Goal: Ask a question: Seek information or help from site administrators or community

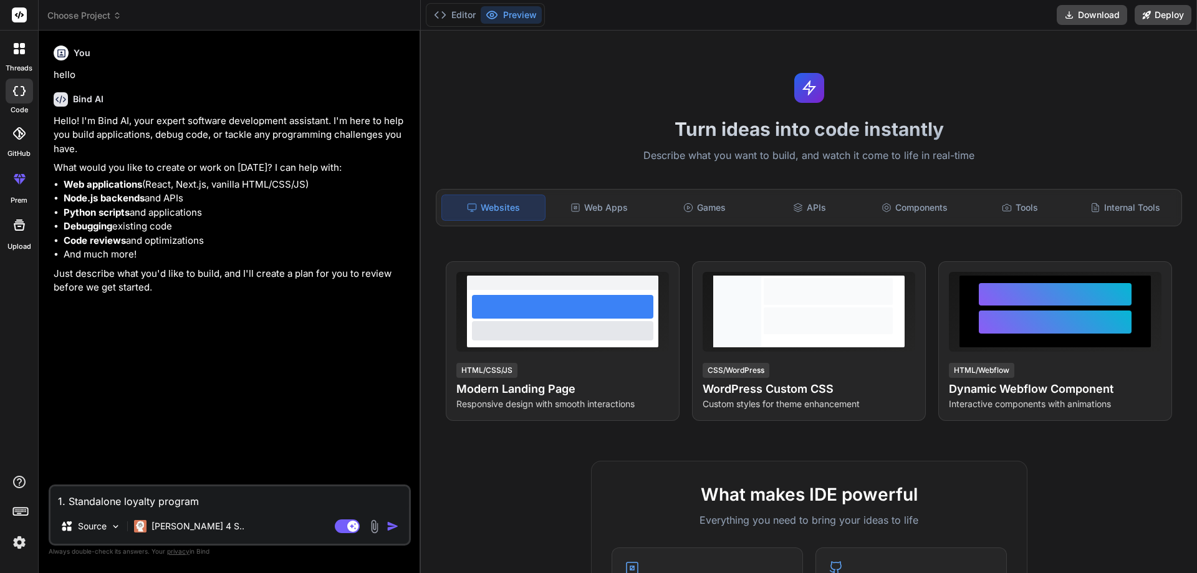
type textarea "1. Standalone loyalty program"
click at [395, 528] on img "button" at bounding box center [393, 526] width 12 height 12
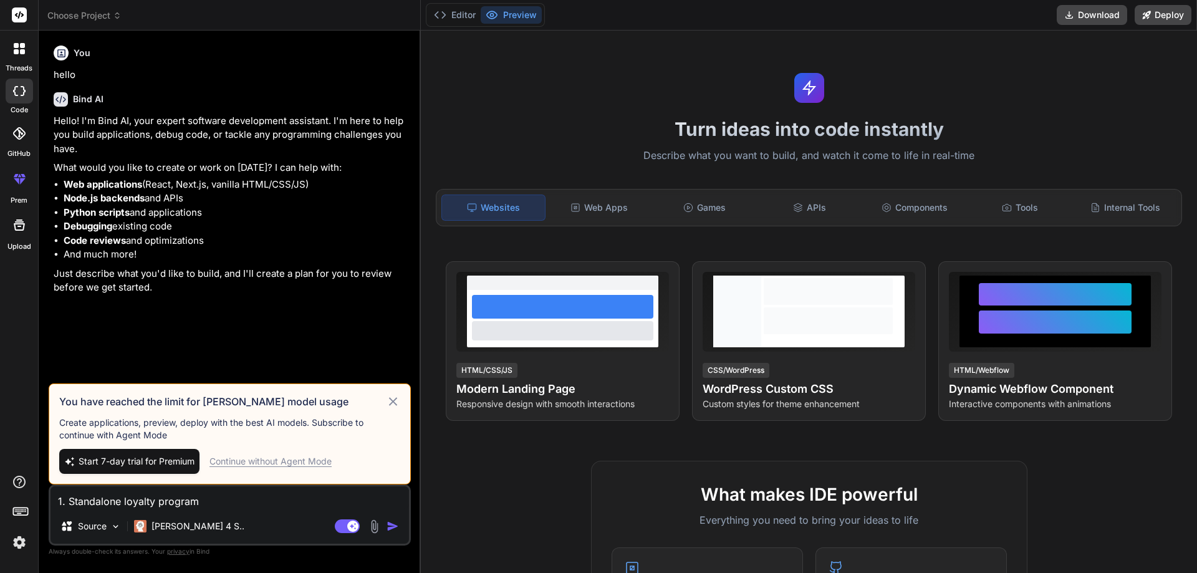
click at [241, 462] on div "Continue without Agent Mode" at bounding box center [271, 461] width 122 height 12
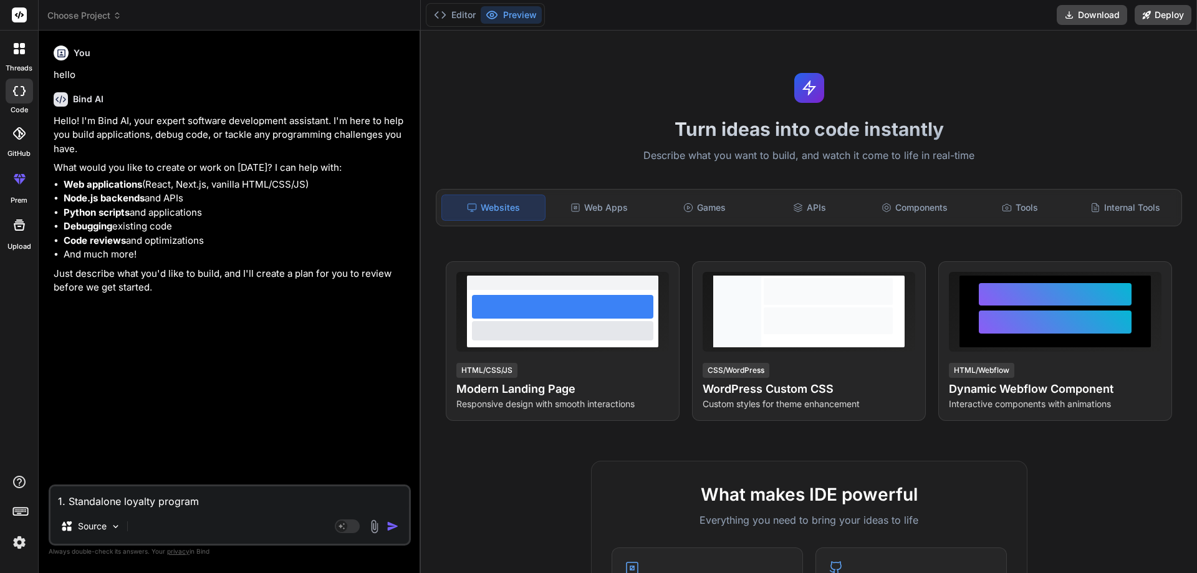
click at [393, 529] on img "button" at bounding box center [393, 526] width 12 height 12
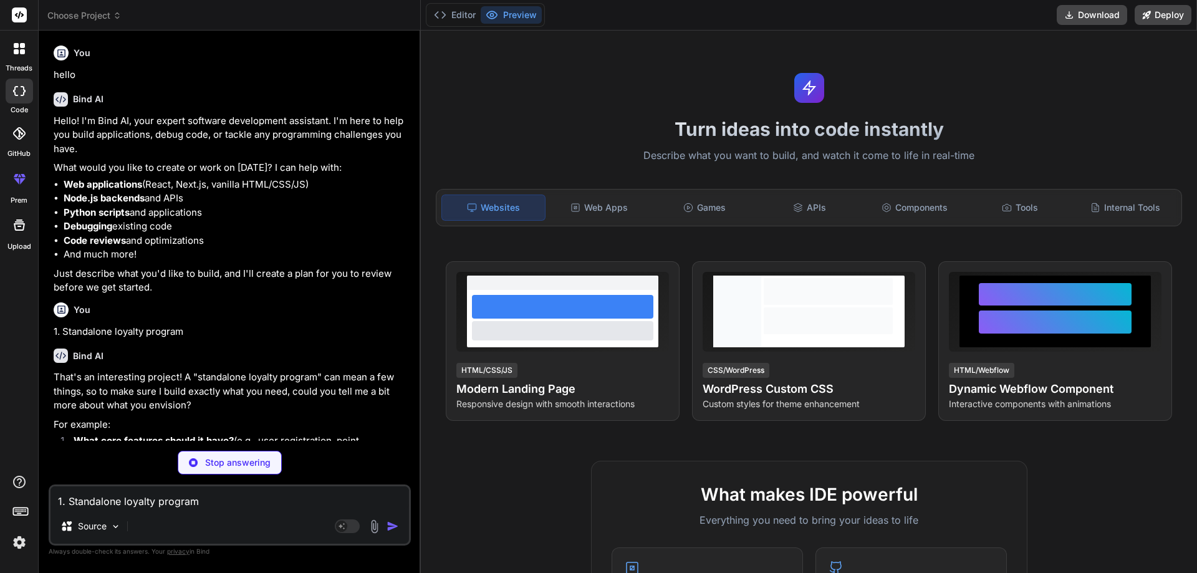
type textarea "x"
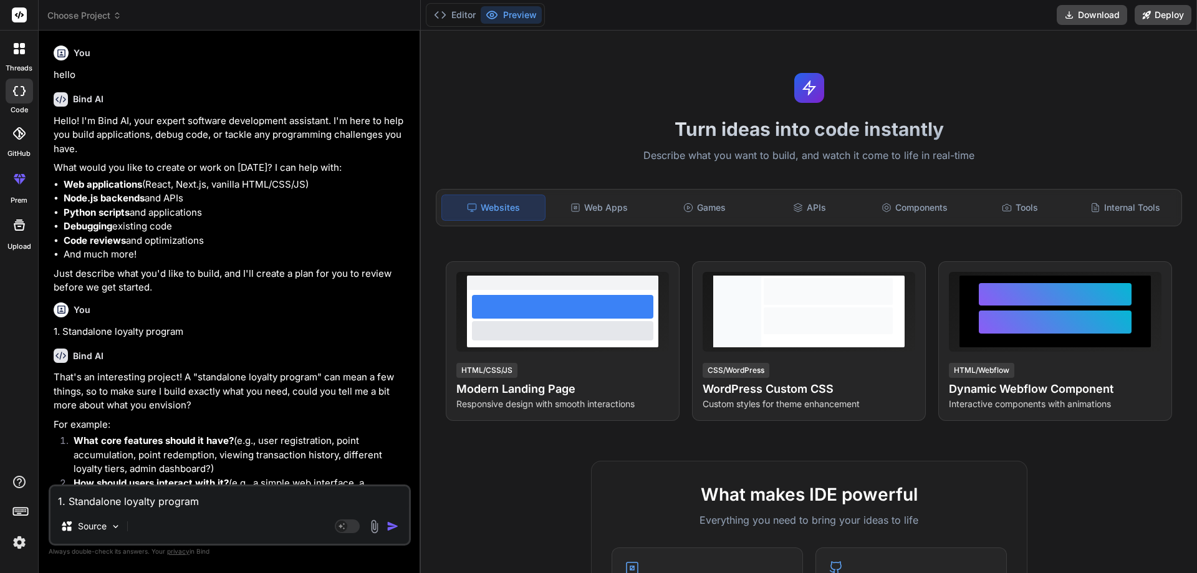
click at [272, 376] on p "That's an interesting project! A "standalone loyalty program" can mean a few th…" at bounding box center [231, 391] width 355 height 42
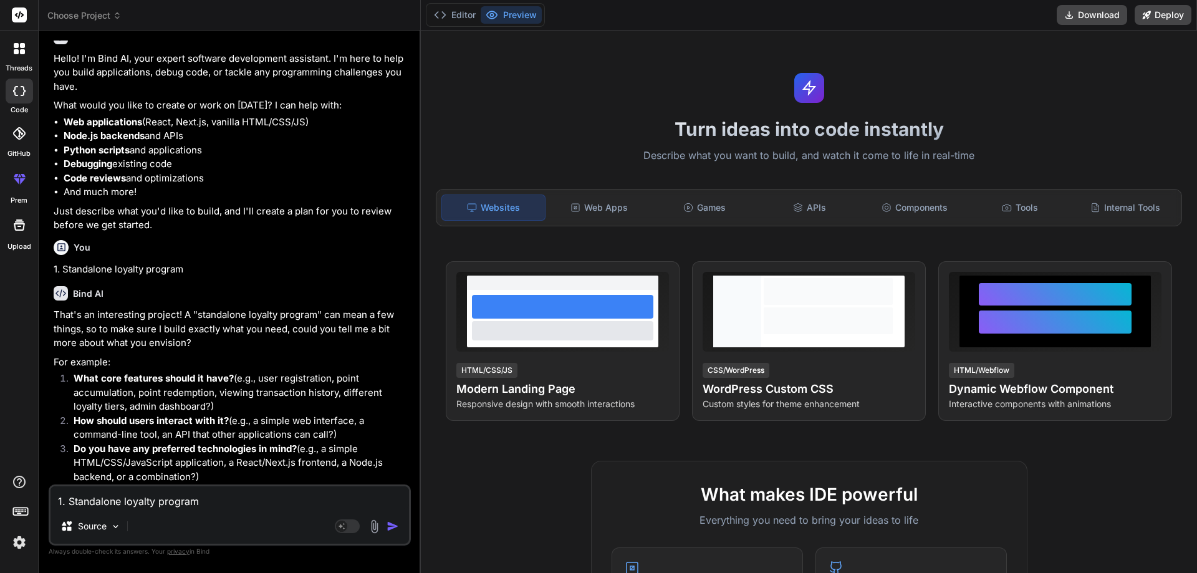
scroll to position [97, 0]
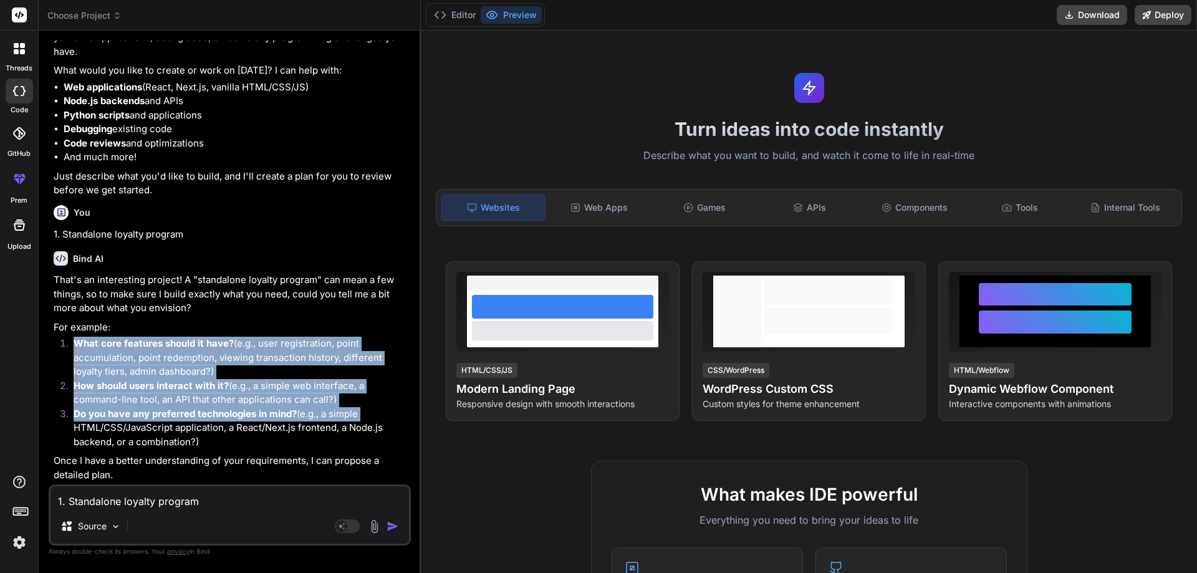
drag, startPoint x: 77, startPoint y: 345, endPoint x: 361, endPoint y: 412, distance: 292.2
click at [361, 412] on ol "What core features should it have? (e.g., user registration, point accumulation…" at bounding box center [231, 393] width 355 height 112
click at [374, 417] on li "Do you have any preferred technologies in mind? (e.g., a simple HTML/CSS/JavaSc…" at bounding box center [236, 428] width 345 height 42
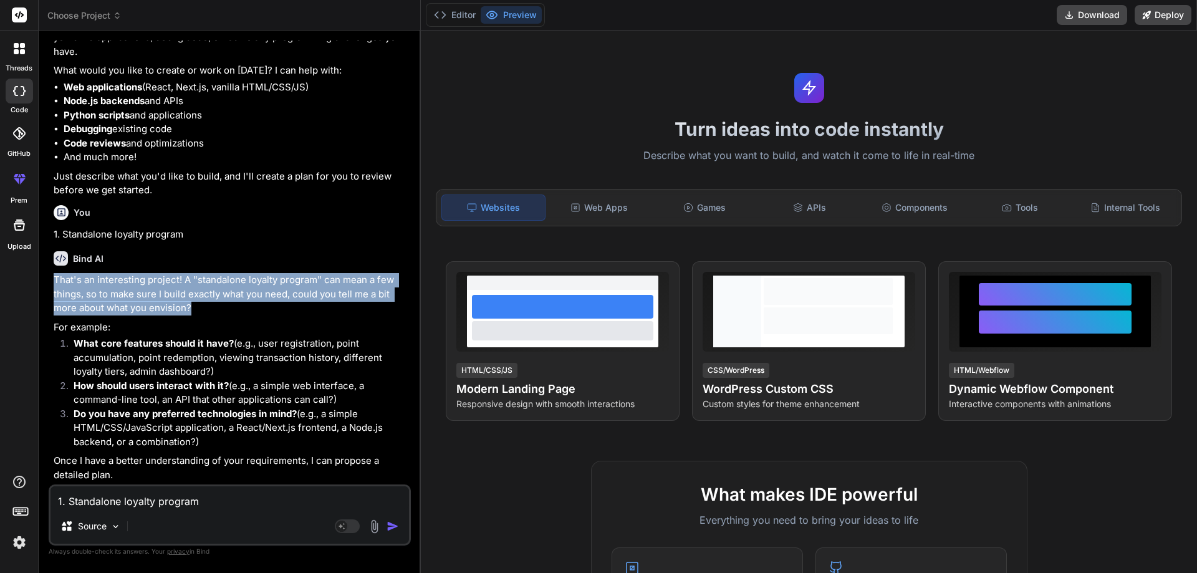
drag, startPoint x: 195, startPoint y: 304, endPoint x: 46, endPoint y: 278, distance: 151.2
click at [46, 278] on div "Bind AI Web Search Created with Pixso. Code Generator You hello Bind AI Hello! …" at bounding box center [230, 302] width 382 height 542
click at [175, 312] on p "That's an interesting project! A "standalone loyalty program" can mean a few th…" at bounding box center [231, 294] width 355 height 42
drag, startPoint x: 202, startPoint y: 309, endPoint x: 143, endPoint y: 321, distance: 59.8
click at [58, 277] on p "That's an interesting project! A "standalone loyalty program" can mean a few th…" at bounding box center [231, 294] width 355 height 42
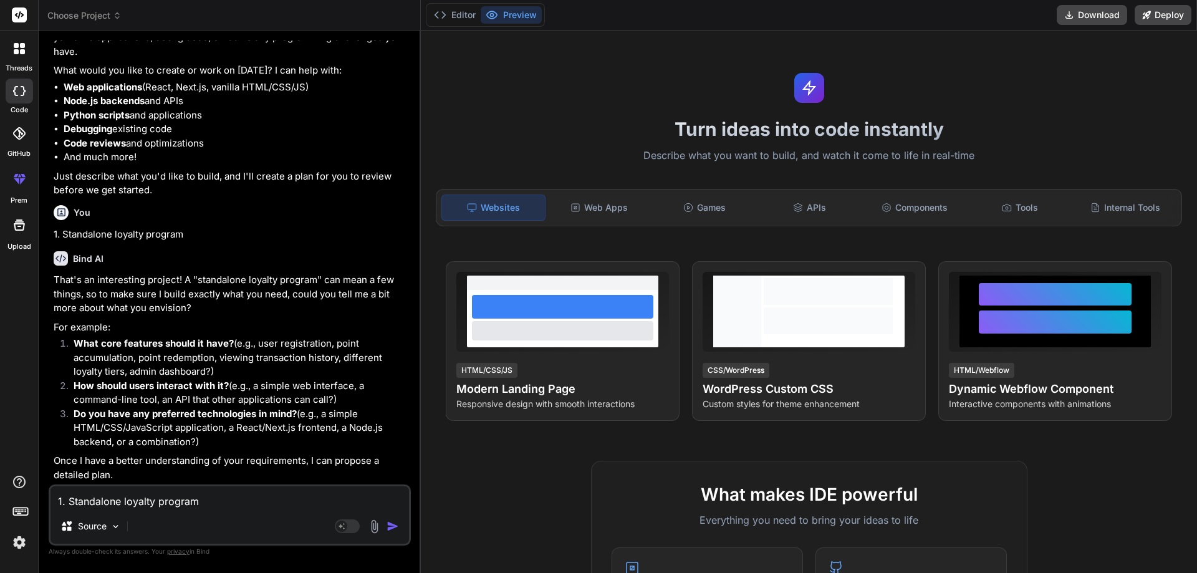
click at [173, 330] on p "For example:" at bounding box center [231, 328] width 355 height 14
drag, startPoint x: 227, startPoint y: 369, endPoint x: 67, endPoint y: 349, distance: 160.9
click at [67, 349] on li "What core features should it have? (e.g., user registration, point accumulation…" at bounding box center [236, 358] width 345 height 42
click at [215, 369] on li "What core features should it have? (e.g., user registration, point accumulation…" at bounding box center [236, 358] width 345 height 42
drag, startPoint x: 221, startPoint y: 369, endPoint x: 72, endPoint y: 339, distance: 151.9
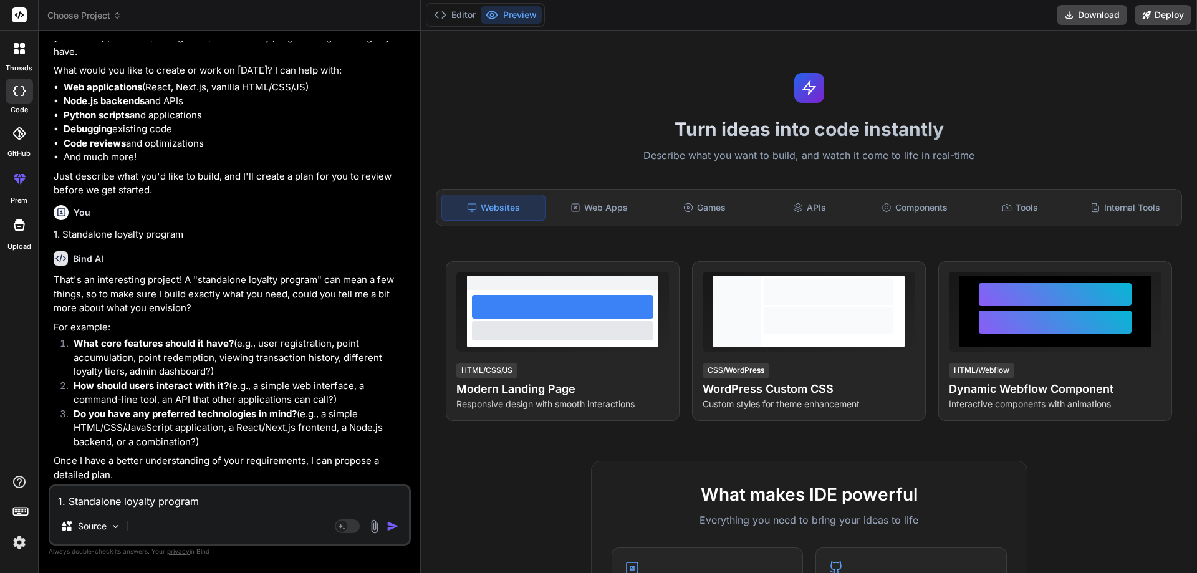
click at [72, 339] on li "What core features should it have? (e.g., user registration, point accumulation…" at bounding box center [236, 358] width 345 height 42
click at [236, 373] on li "What core features should it have? (e.g., user registration, point accumulation…" at bounding box center [236, 358] width 345 height 42
drag, startPoint x: 74, startPoint y: 388, endPoint x: 221, endPoint y: 387, distance: 147.2
click at [221, 387] on strong "How should users interact with it?" at bounding box center [151, 386] width 155 height 12
click at [232, 387] on li "How should users interact with it? (e.g., a simple web interface, a command-lin…" at bounding box center [236, 393] width 345 height 28
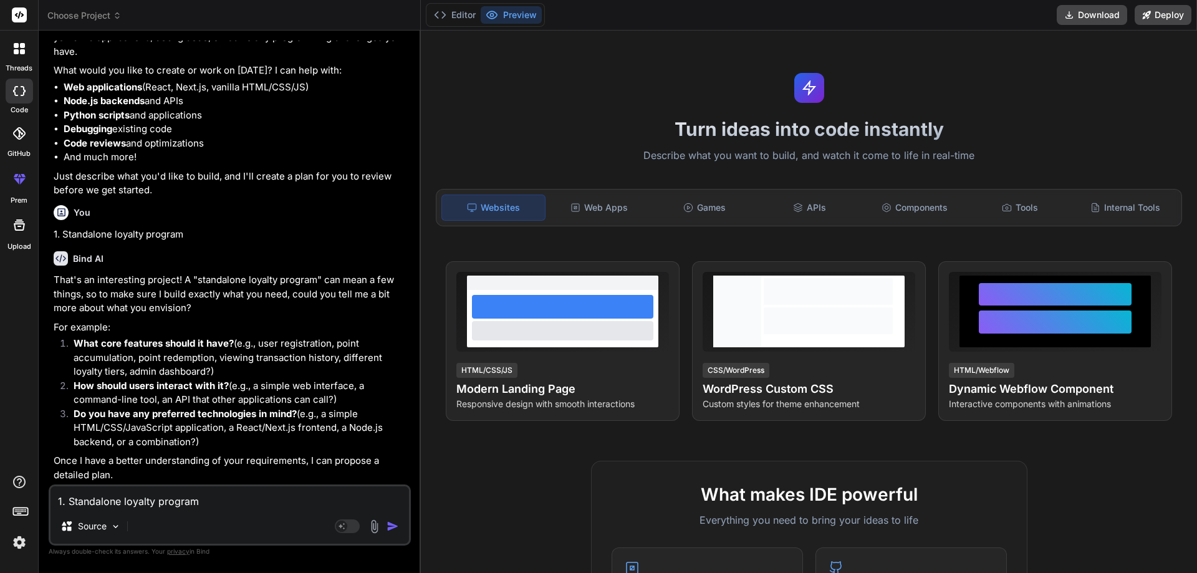
click at [225, 387] on strong "How should users interact with it?" at bounding box center [151, 386] width 155 height 12
drag, startPoint x: 228, startPoint y: 387, endPoint x: 53, endPoint y: 384, distance: 175.2
click at [53, 384] on div "You hello Bind AI Hello! I'm Bind AI, your expert software development assistan…" at bounding box center [231, 263] width 360 height 444
click at [203, 438] on li "Do you have any preferred technologies in mind? (e.g., a simple HTML/CSS/JavaSc…" at bounding box center [236, 428] width 345 height 42
drag, startPoint x: 206, startPoint y: 440, endPoint x: 73, endPoint y: 388, distance: 142.3
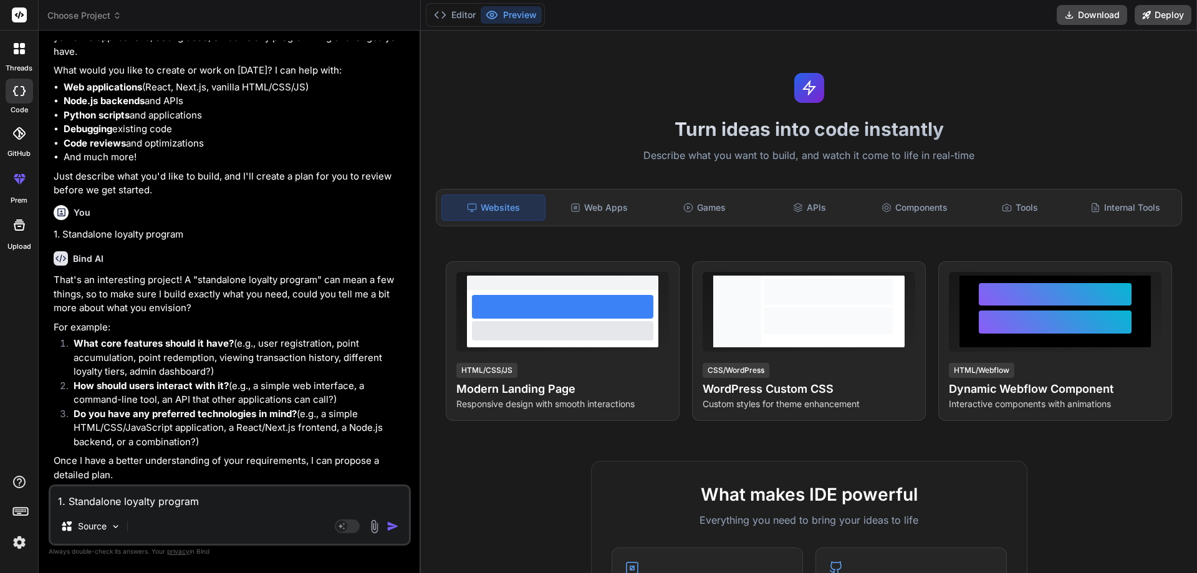
click at [73, 388] on ol "What core features should it have? (e.g., user registration, point accumulation…" at bounding box center [231, 393] width 355 height 112
click at [231, 438] on li "Do you have any preferred technologies in mind? (e.g., a simple HTML/CSS/JavaSc…" at bounding box center [236, 428] width 345 height 42
drag, startPoint x: 229, startPoint y: 446, endPoint x: 74, endPoint y: 413, distance: 158.6
click at [74, 413] on li "Do you have any preferred technologies in mind? (e.g., a simple HTML/CSS/JavaSc…" at bounding box center [236, 428] width 345 height 42
click at [358, 406] on li "How should users interact with it? (e.g., a simple web interface, a command-lin…" at bounding box center [236, 393] width 345 height 28
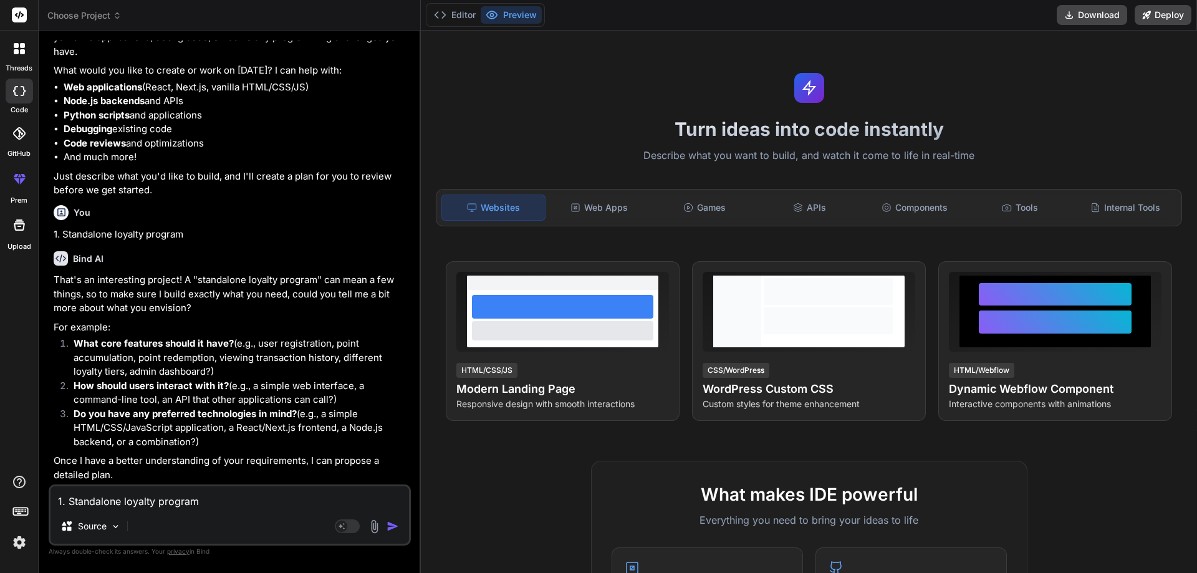
drag, startPoint x: 340, startPoint y: 398, endPoint x: 52, endPoint y: 380, distance: 288.6
click at [52, 380] on div "You hello Bind AI Hello! I'm Bind AI, your expert software development assistan…" at bounding box center [231, 263] width 360 height 444
drag, startPoint x: 226, startPoint y: 368, endPoint x: 59, endPoint y: 343, distance: 169.0
click at [59, 343] on ol "What core features should it have? (e.g., user registration, point accumulation…" at bounding box center [231, 393] width 355 height 112
click at [156, 333] on p "For example:" at bounding box center [231, 328] width 355 height 14
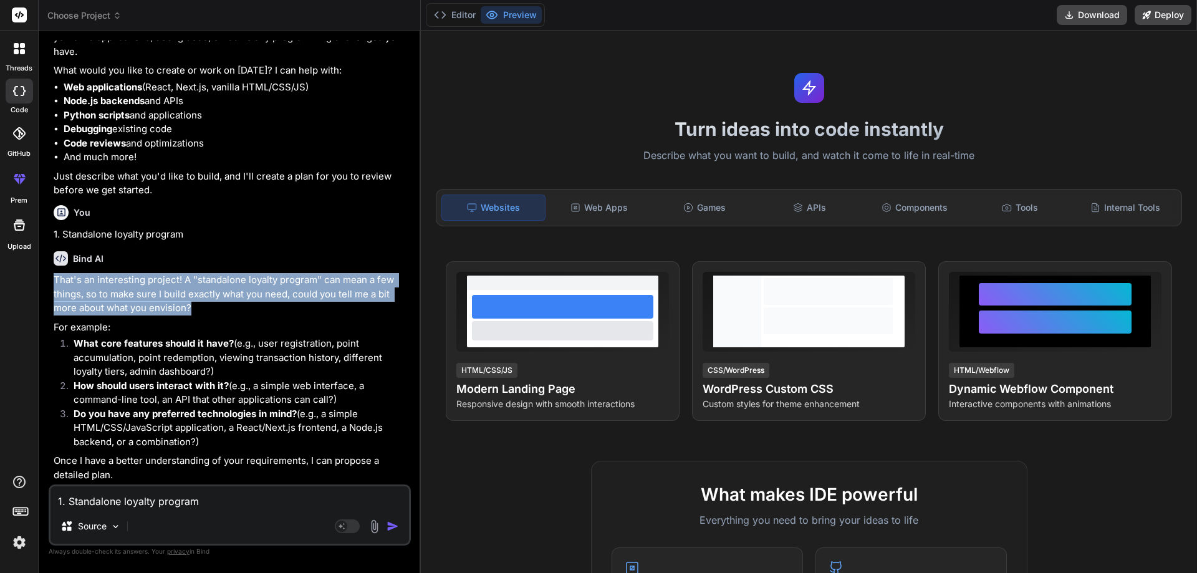
drag, startPoint x: 211, startPoint y: 312, endPoint x: 49, endPoint y: 271, distance: 166.5
click at [49, 271] on div "You hello Bind AI Hello! I'm Bind AI, your expert software development assistan…" at bounding box center [230, 307] width 362 height 532
click at [160, 302] on p "That's an interesting project! A "standalone loyalty program" can mean a few th…" at bounding box center [231, 294] width 355 height 42
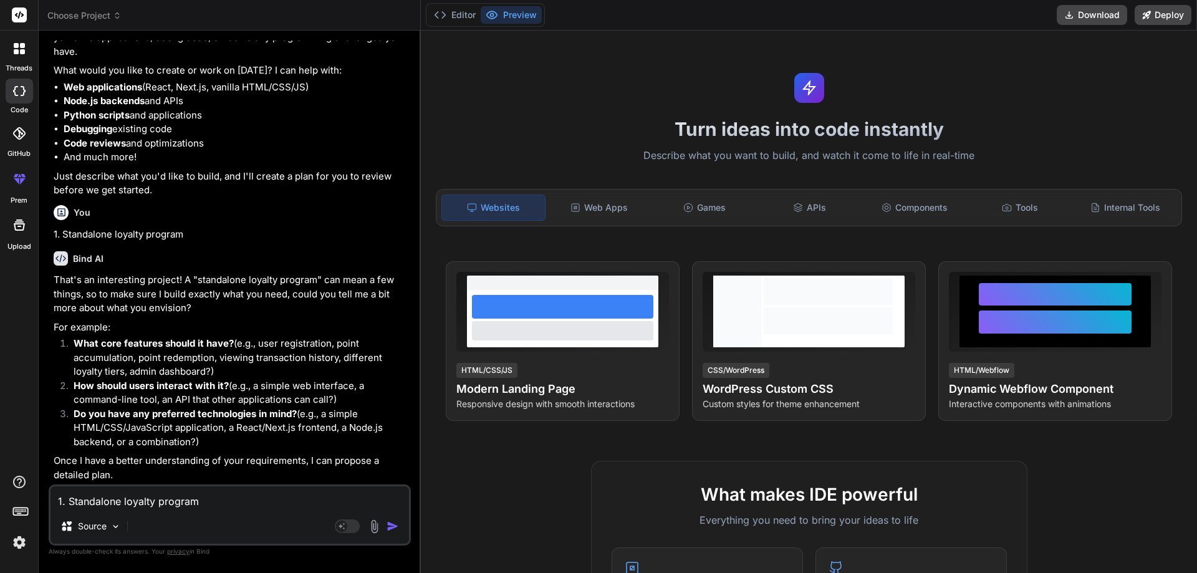
scroll to position [0, 0]
